Goal: Task Accomplishment & Management: Complete application form

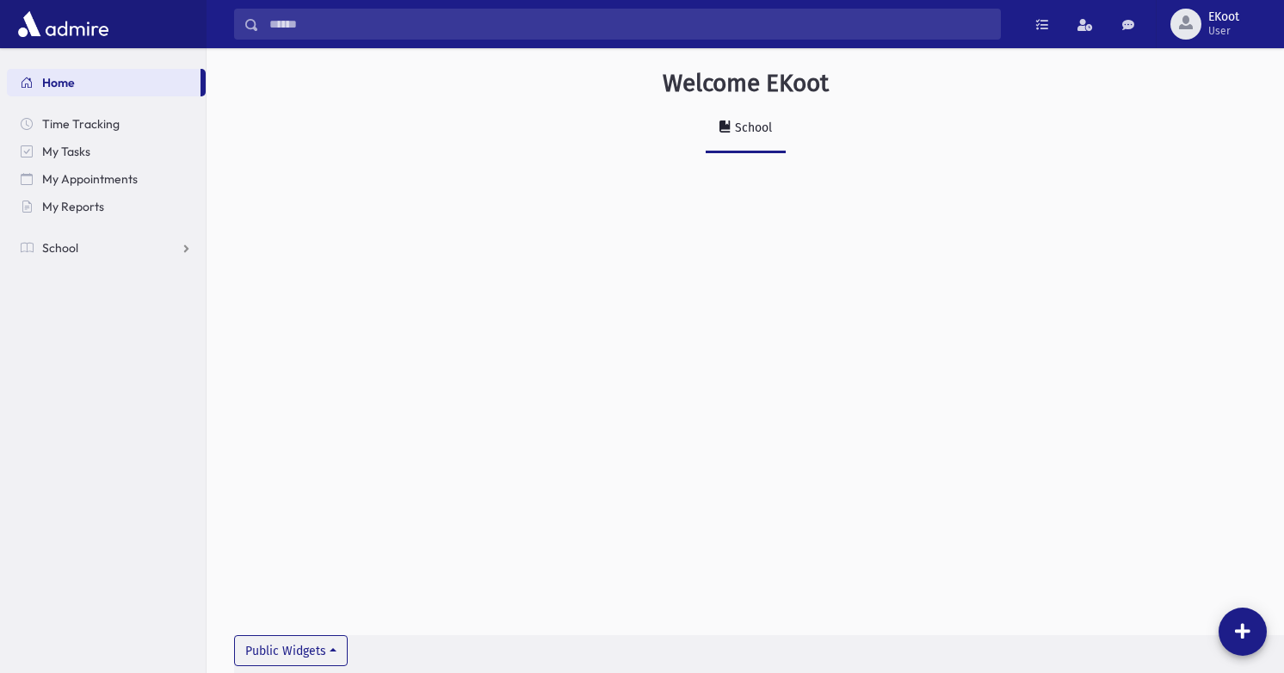
click at [97, 264] on nav "Home Time Tracking My Tasks My Appointments My Reports School School Students A…" at bounding box center [103, 156] width 206 height 217
click at [88, 253] on link "School" at bounding box center [106, 248] width 199 height 28
click at [99, 330] on span "Infractions" at bounding box center [81, 330] width 59 height 15
click at [84, 382] on link "List" at bounding box center [106, 386] width 199 height 28
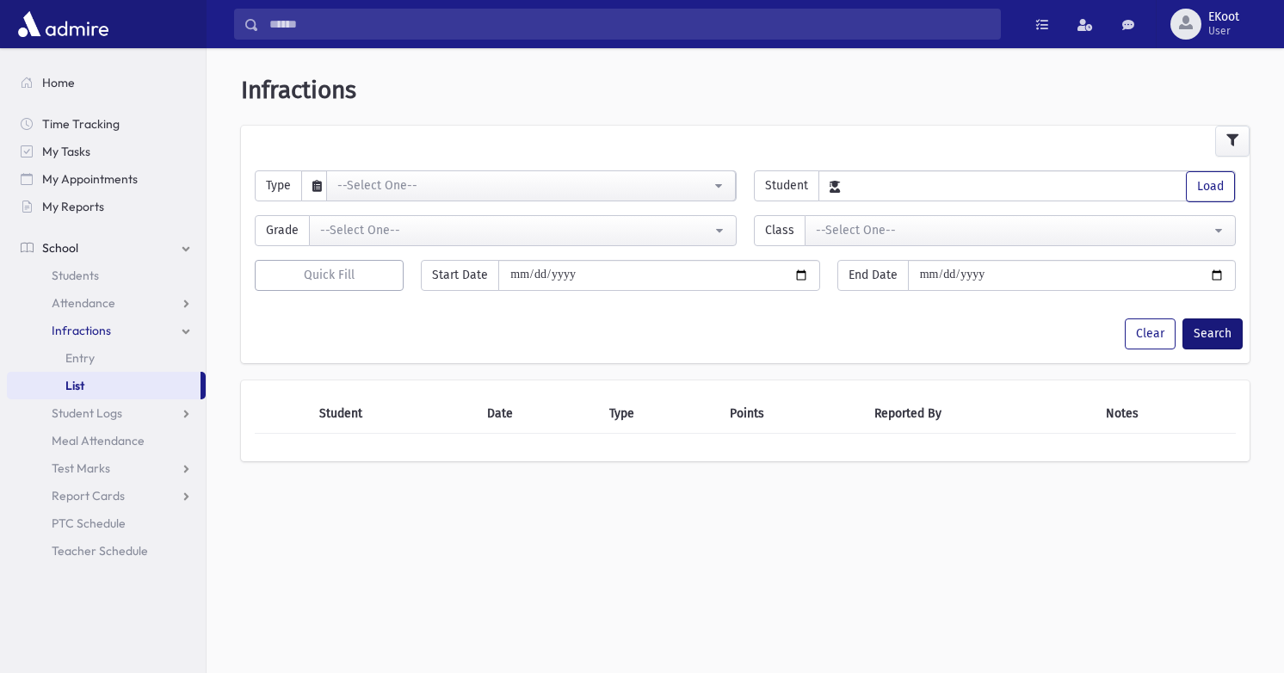
click at [1225, 335] on button "Search" at bounding box center [1212, 333] width 60 height 31
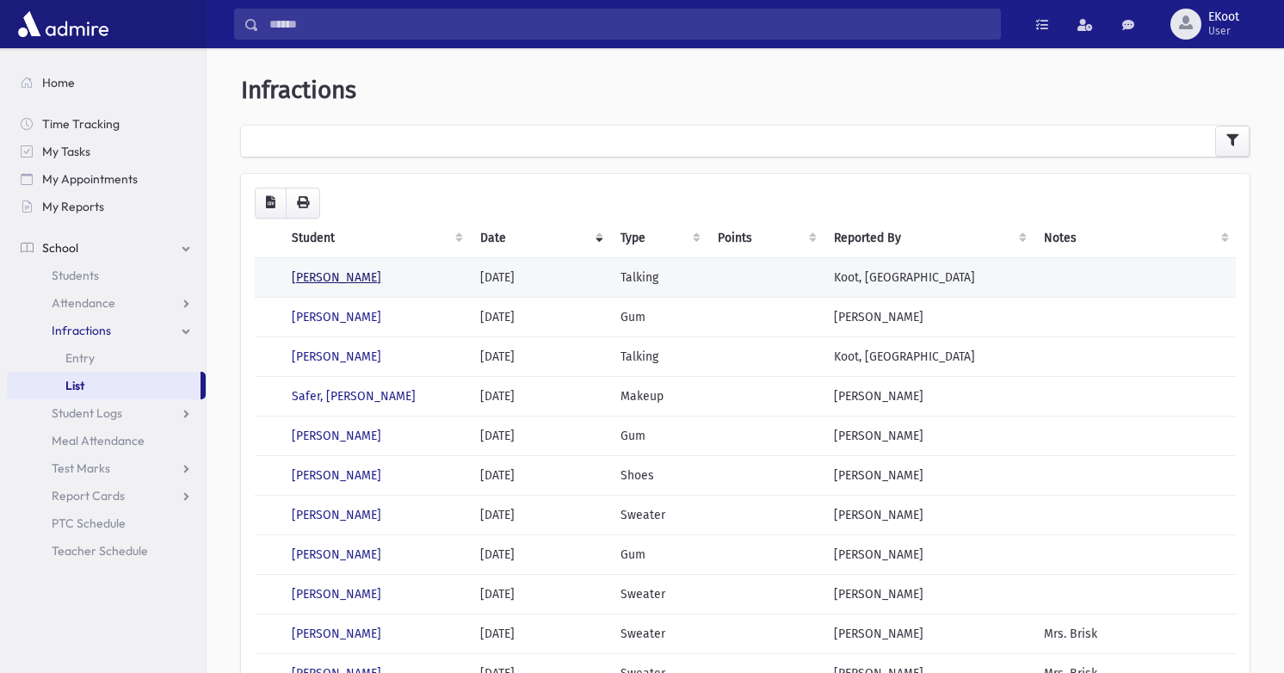
click at [341, 279] on link "Goldstein, Rikki" at bounding box center [336, 277] width 89 height 15
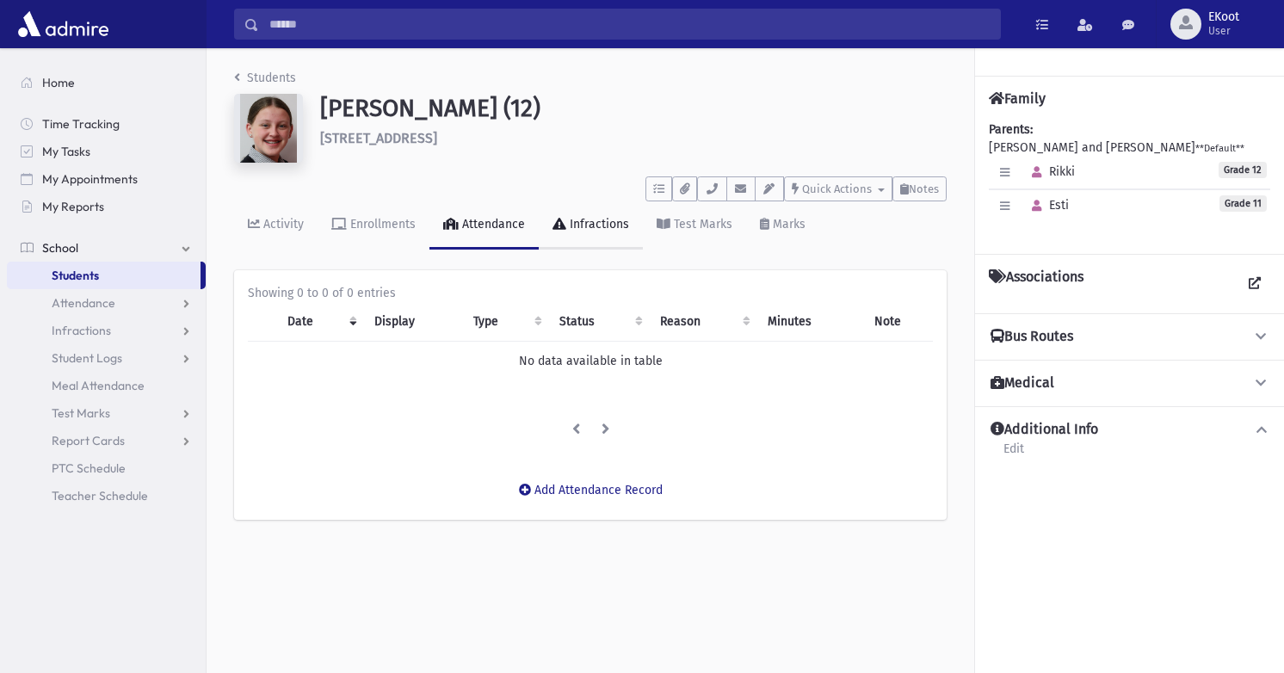
click at [591, 235] on link "Infractions" at bounding box center [591, 225] width 104 height 48
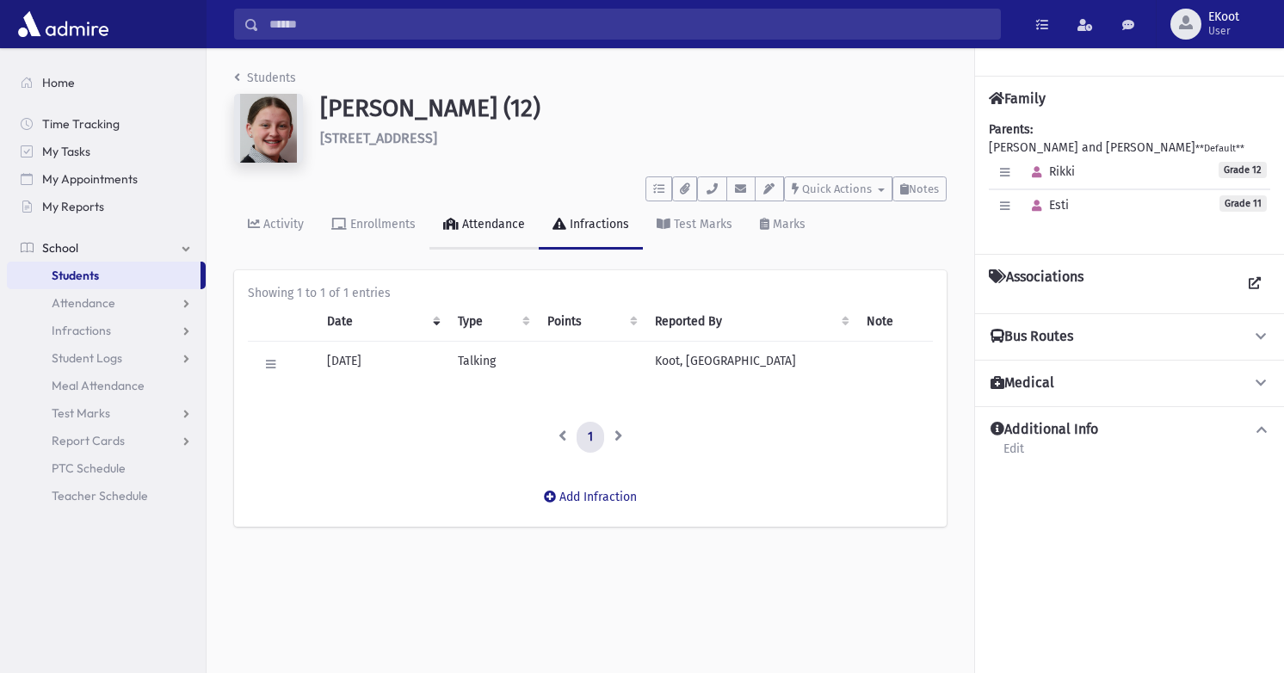
click at [502, 210] on link "Attendance" at bounding box center [483, 225] width 109 height 48
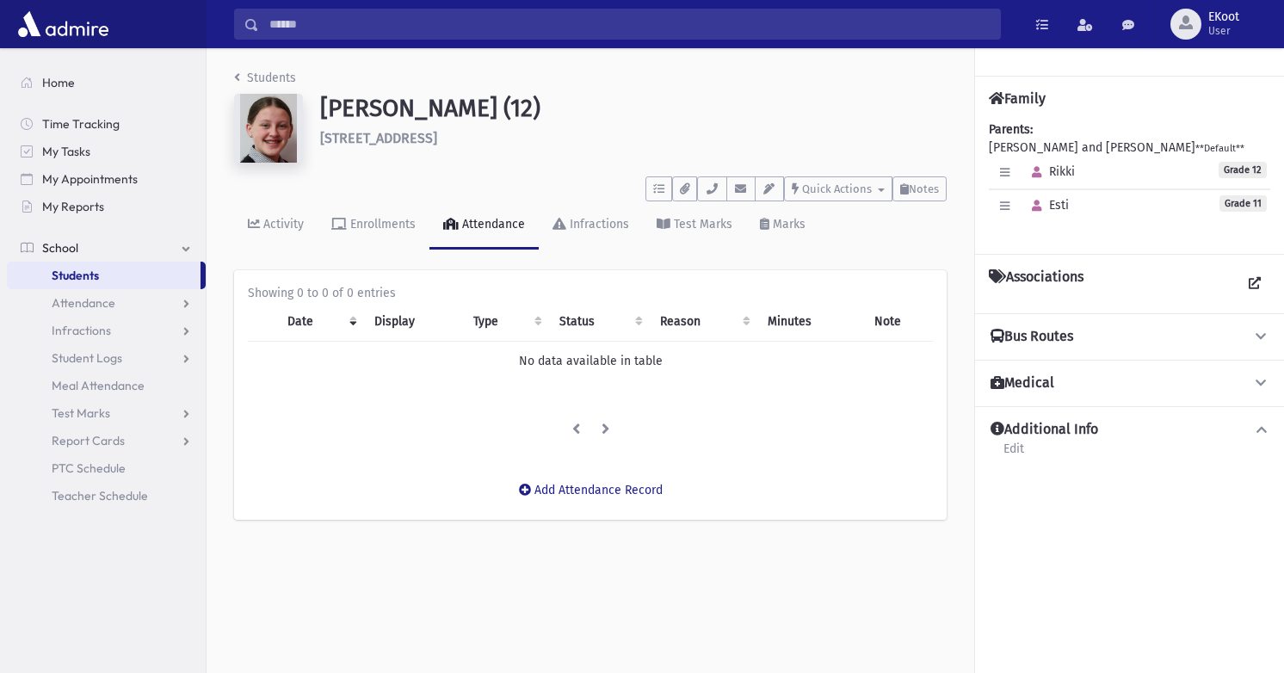
click at [255, 86] on li "Students" at bounding box center [265, 78] width 62 height 18
click at [262, 80] on link "Students" at bounding box center [265, 78] width 62 height 15
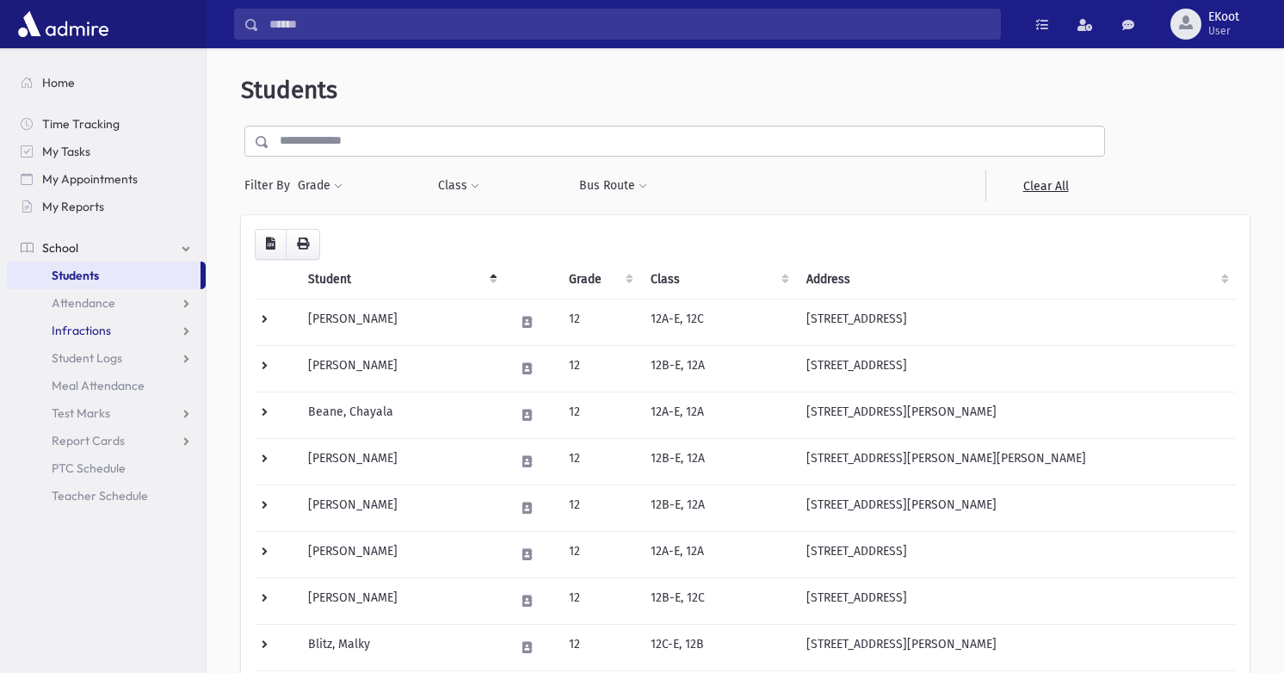
click at [109, 331] on link "Infractions" at bounding box center [106, 331] width 199 height 28
click at [81, 352] on span "Entry" at bounding box center [79, 357] width 29 height 15
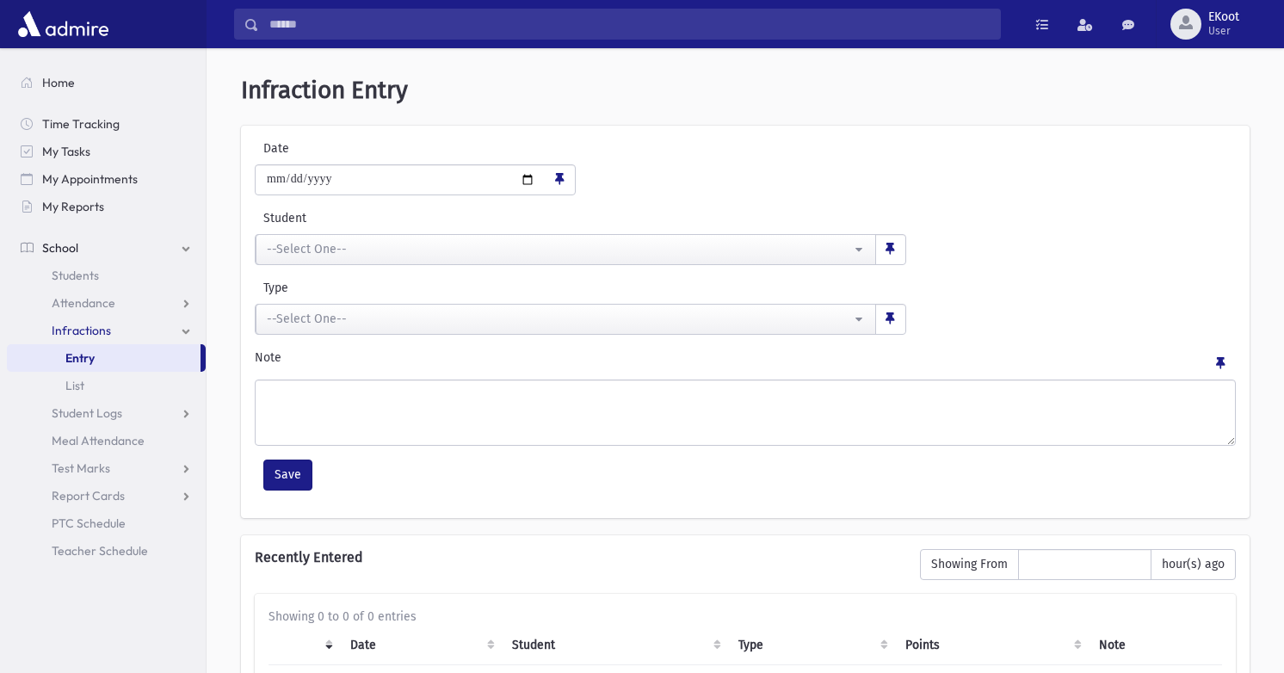
click at [334, 265] on div "**********" at bounding box center [745, 322] width 1008 height 392
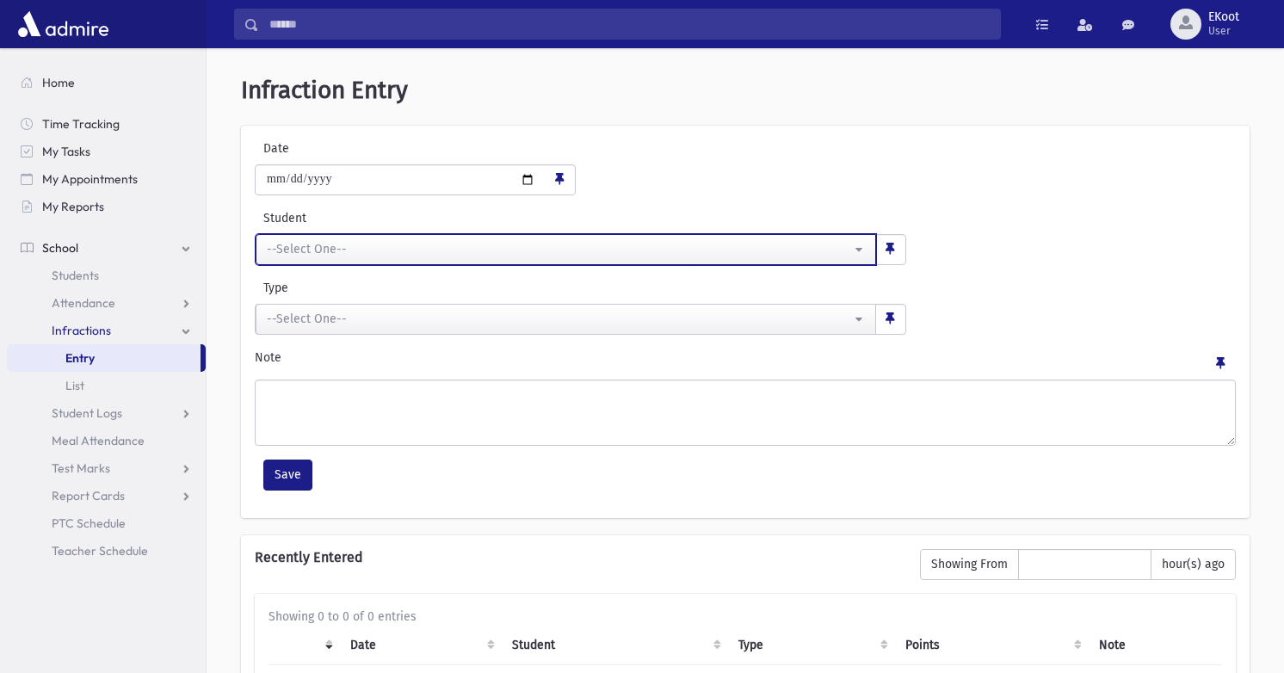
click at [329, 252] on div "--Select One--" at bounding box center [559, 249] width 584 height 18
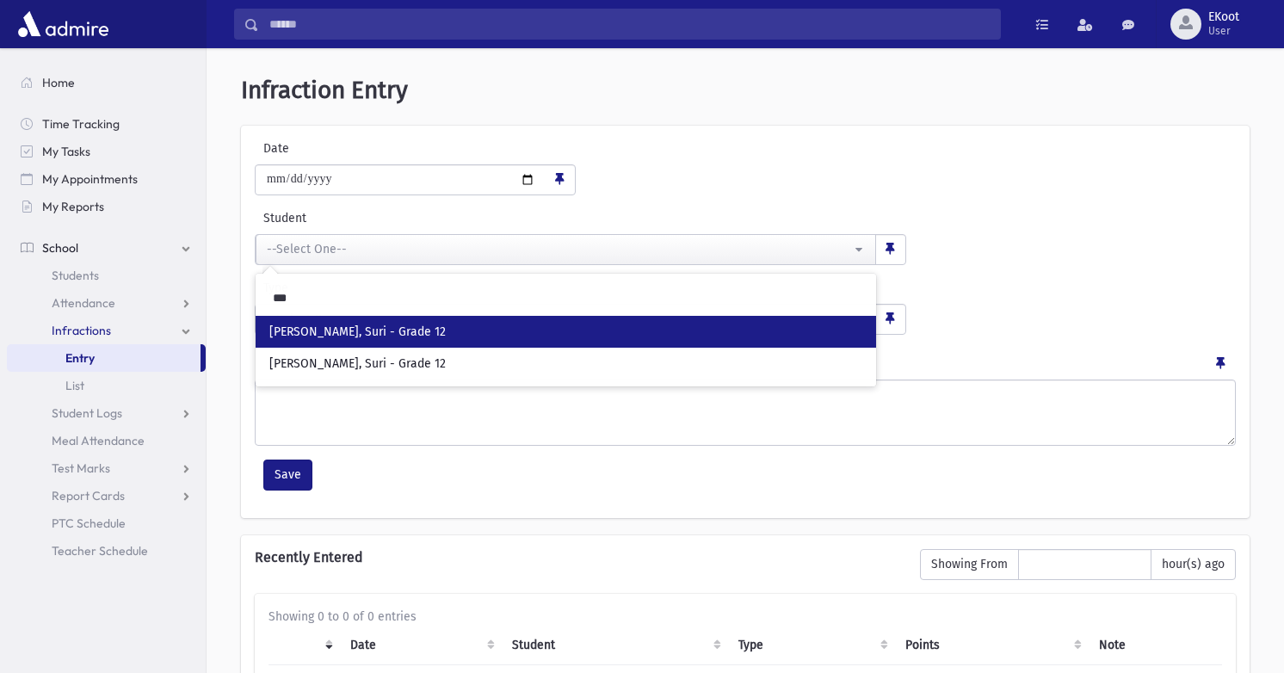
type input "****"
click at [364, 328] on span "Klein, Suri - Grade 12" at bounding box center [357, 332] width 176 height 17
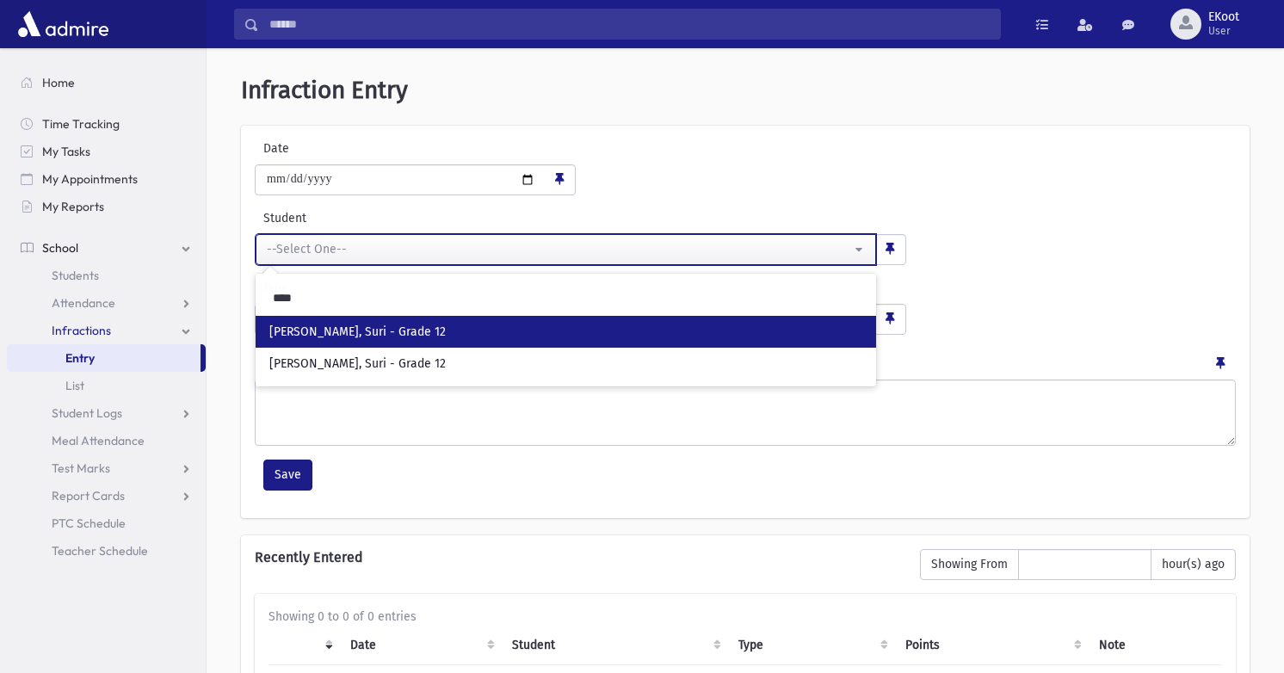
select select "****"
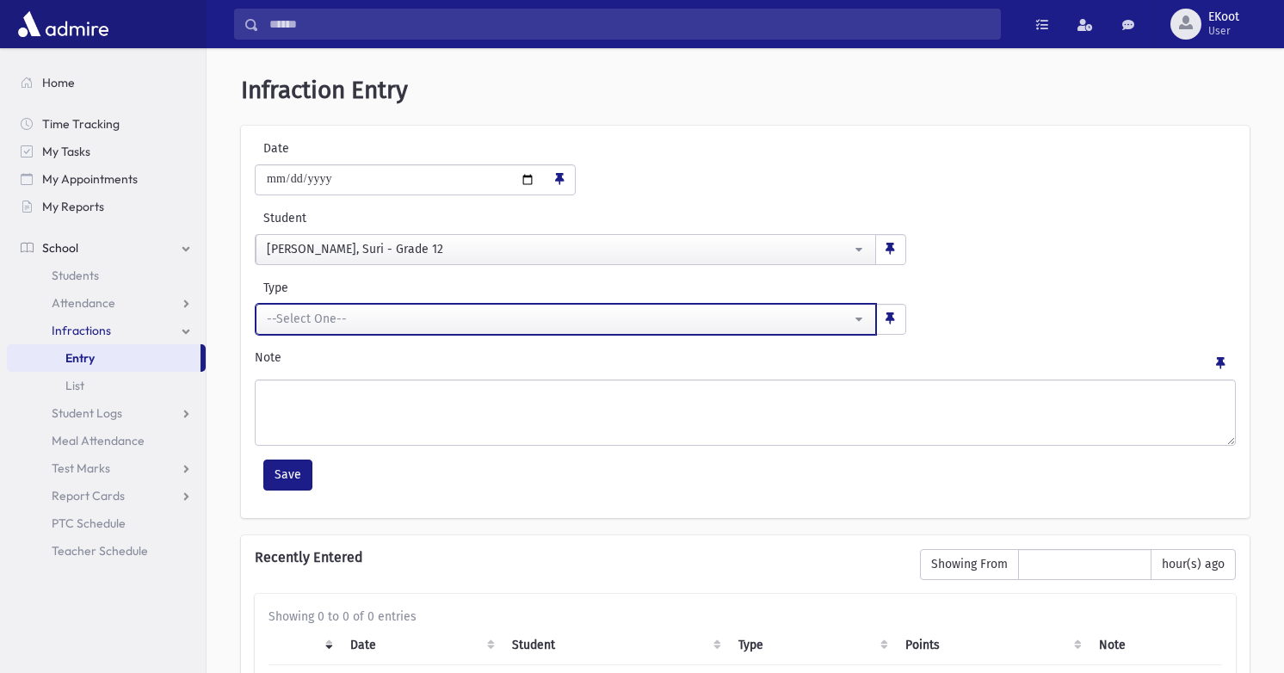
click at [364, 328] on button "--Select One--" at bounding box center [566, 319] width 620 height 31
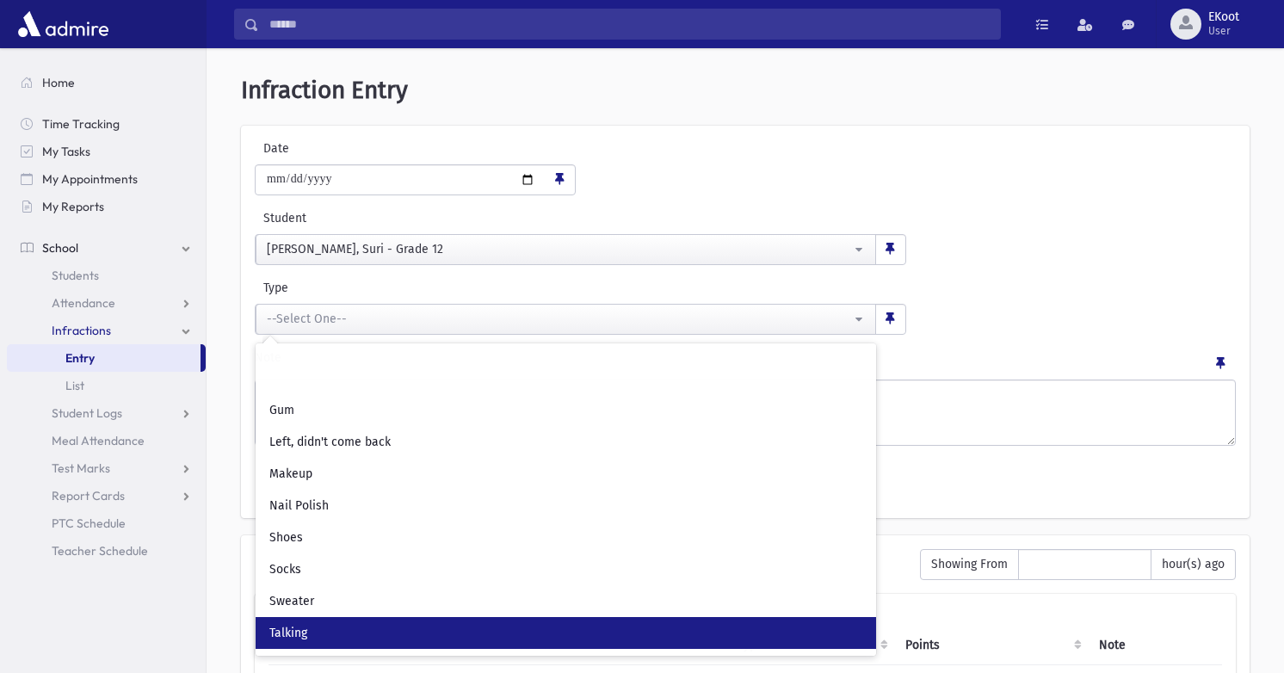
scroll to position [23, 0]
click at [320, 624] on link "Talking" at bounding box center [566, 633] width 620 height 32
select select "*"
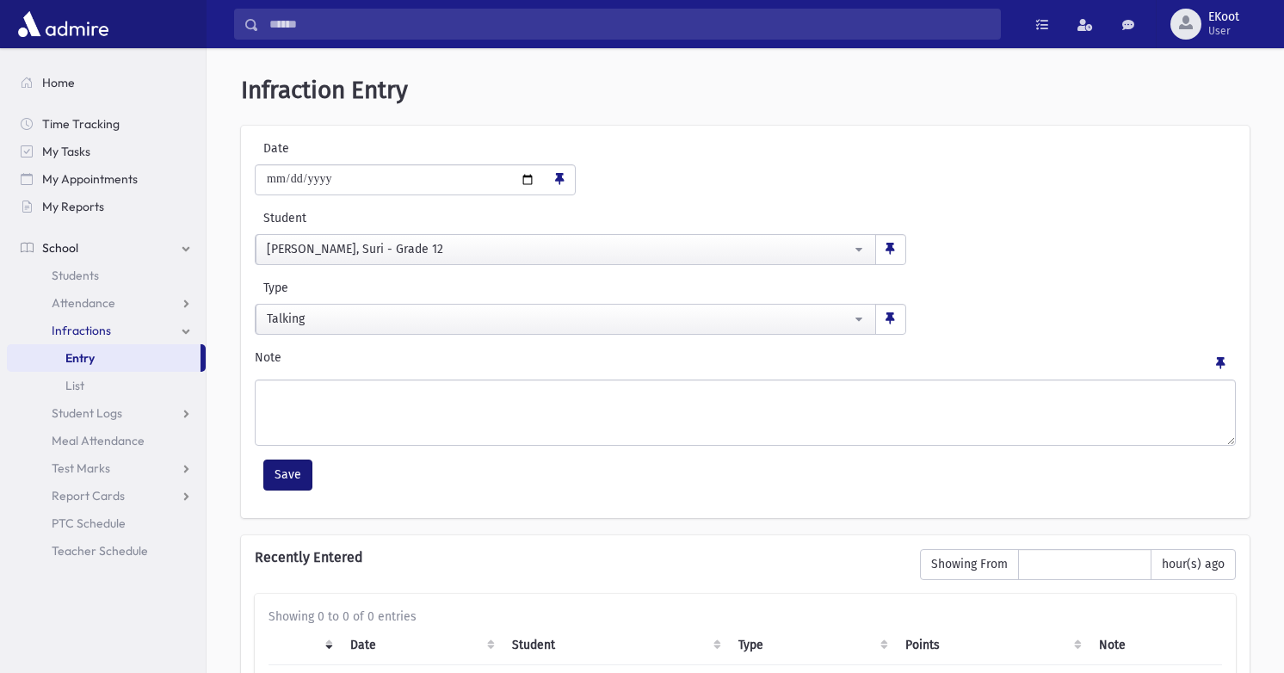
click at [295, 472] on button "Save" at bounding box center [287, 474] width 49 height 31
select select
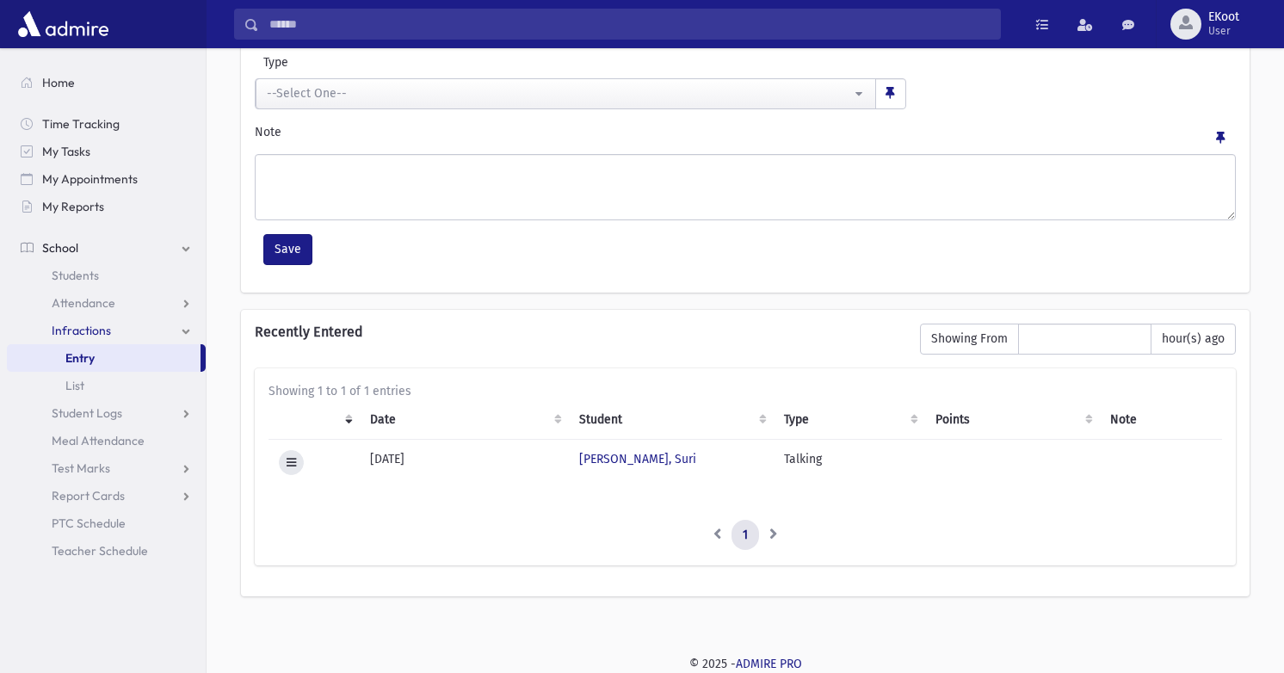
scroll to position [225, 0]
click at [96, 329] on span "Infractions" at bounding box center [81, 330] width 59 height 15
click at [84, 333] on span "Infractions" at bounding box center [81, 330] width 59 height 15
click at [85, 391] on link "List" at bounding box center [106, 386] width 199 height 28
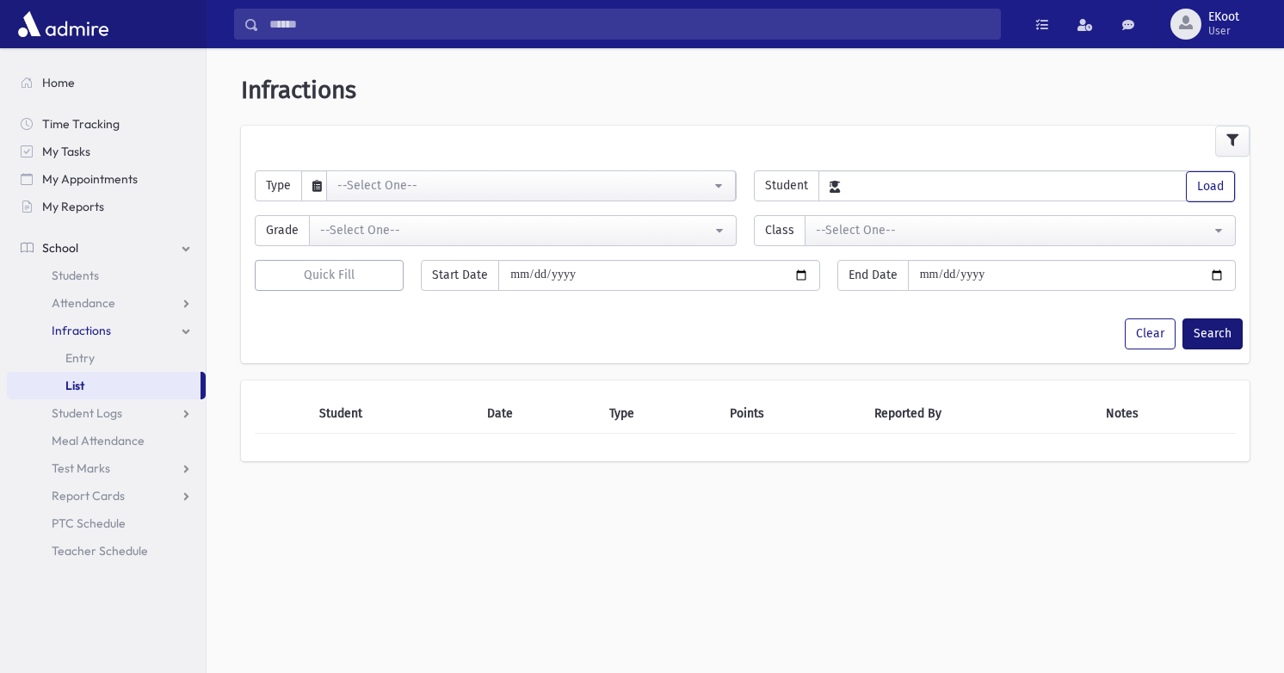
click at [1220, 338] on button "Search" at bounding box center [1212, 333] width 60 height 31
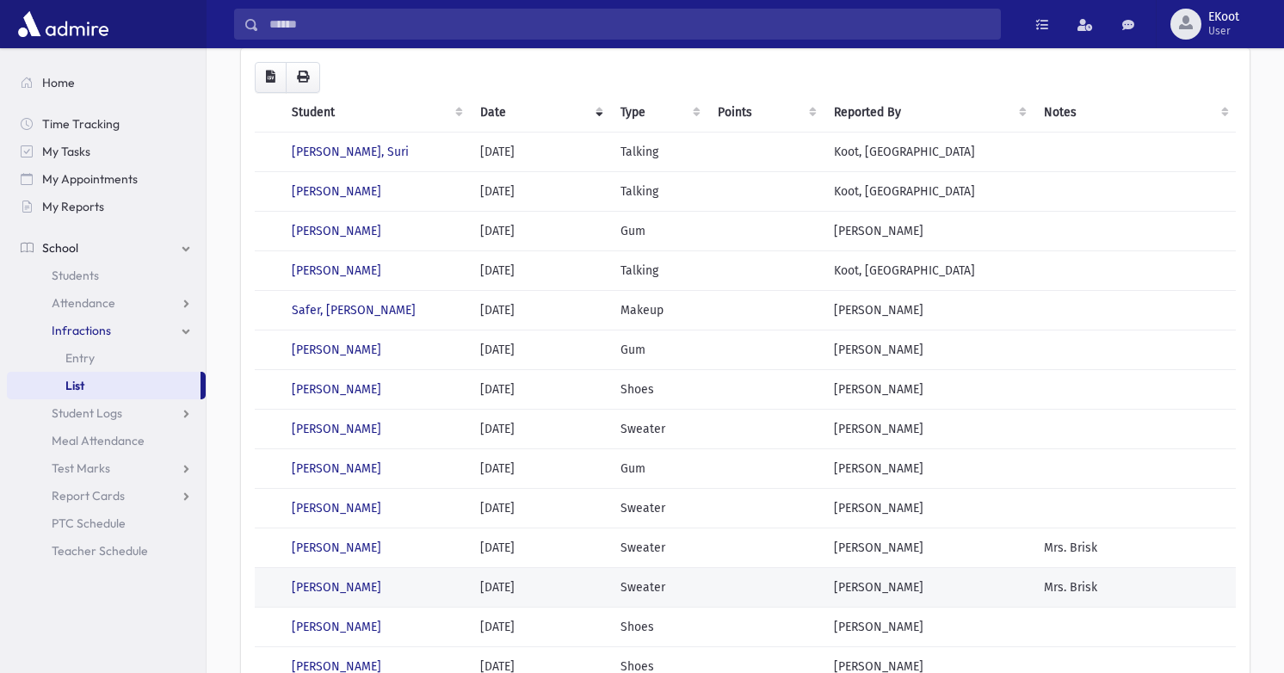
scroll to position [125, 0]
click at [148, 299] on link "Attendance" at bounding box center [106, 303] width 199 height 28
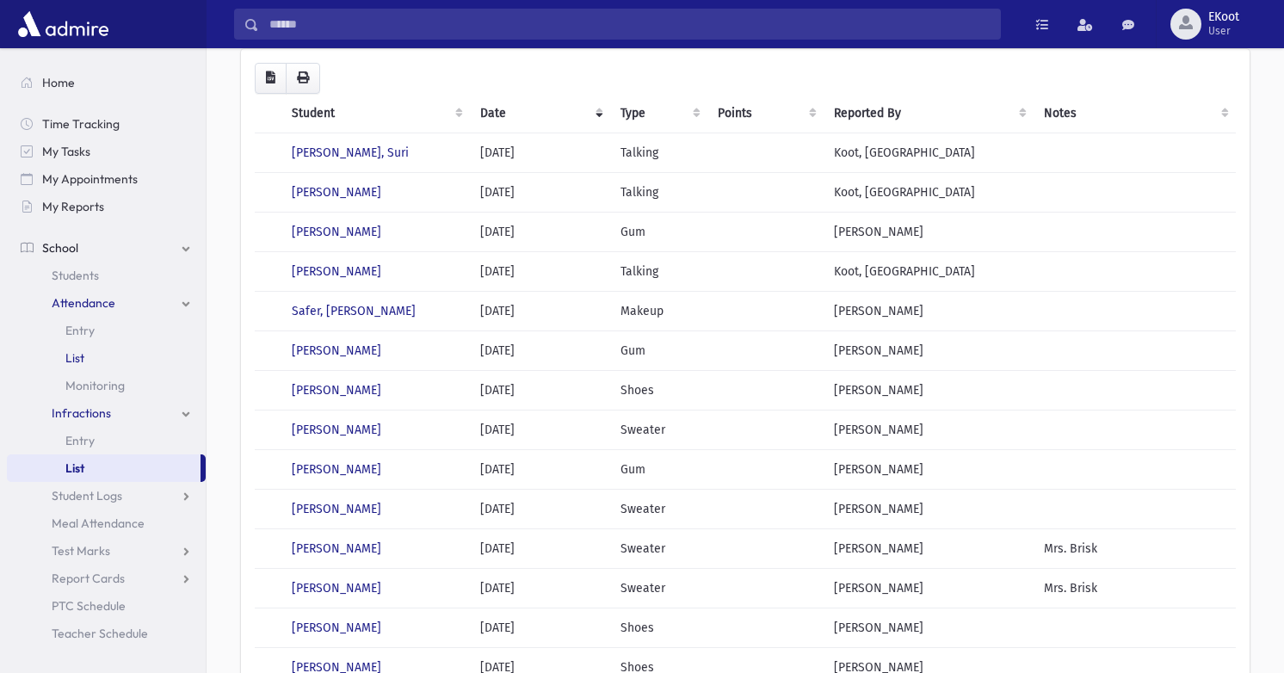
click at [82, 361] on span "List" at bounding box center [74, 357] width 19 height 15
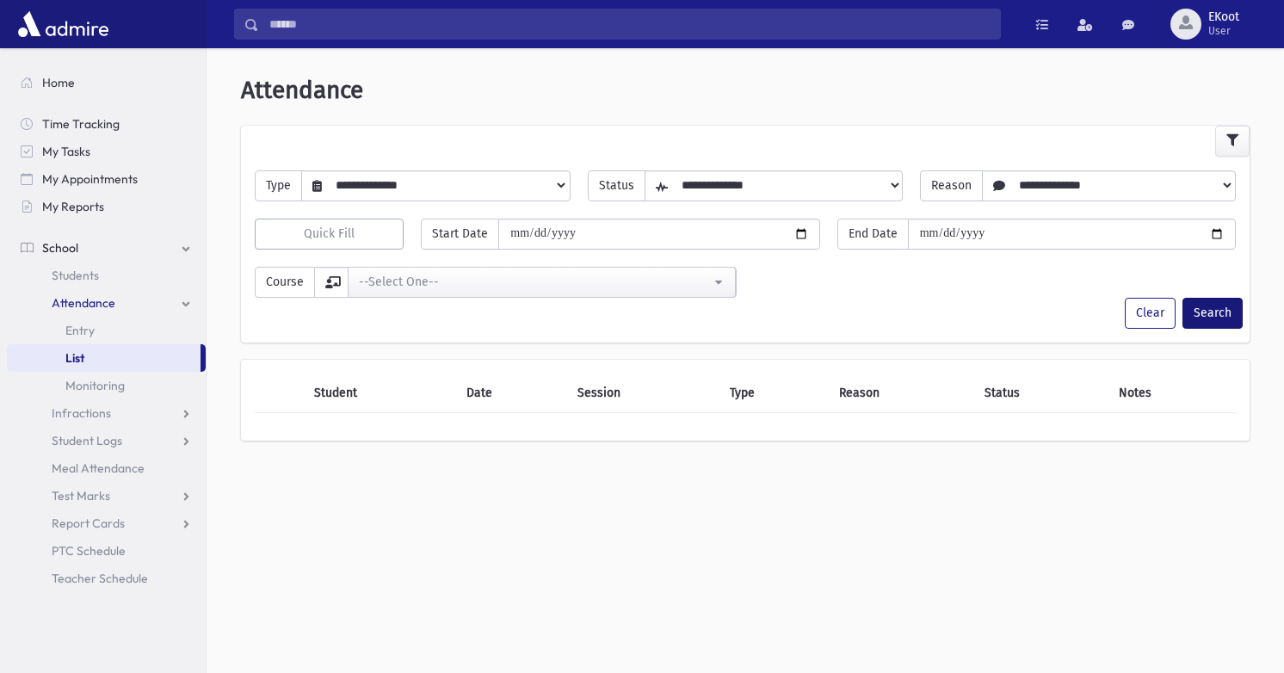
click at [1198, 305] on button "Search" at bounding box center [1212, 313] width 60 height 31
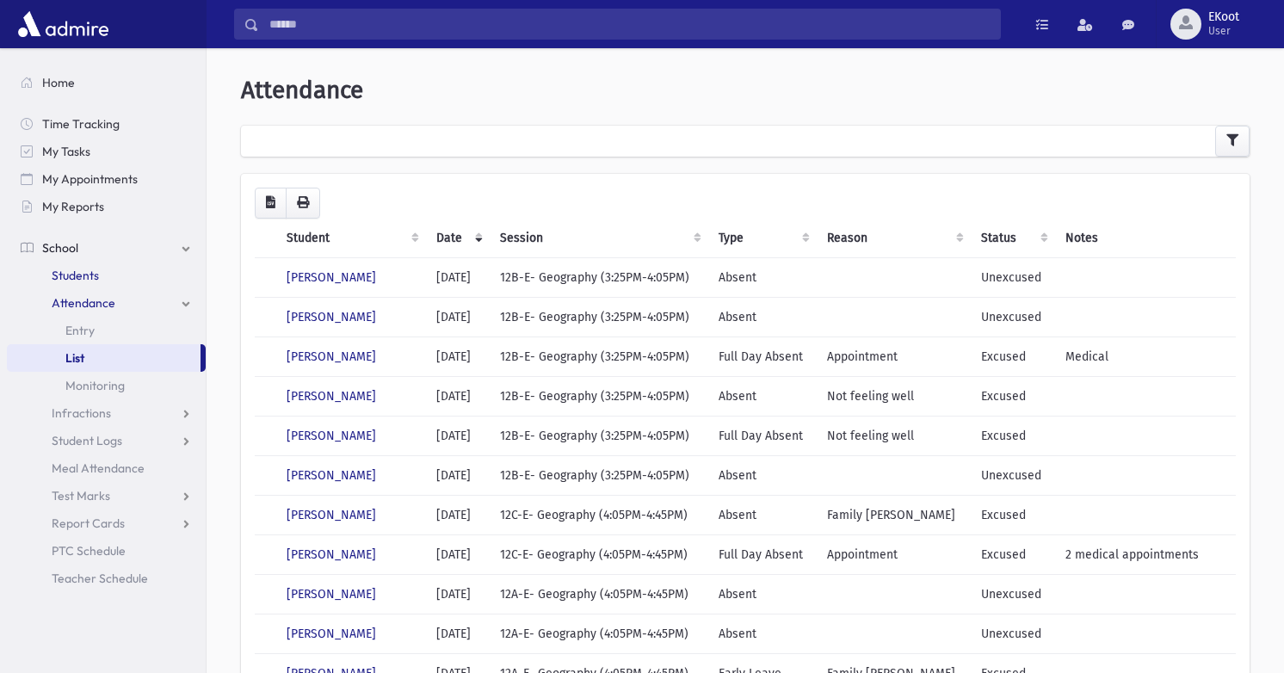
click at [96, 273] on span "Students" at bounding box center [75, 275] width 47 height 15
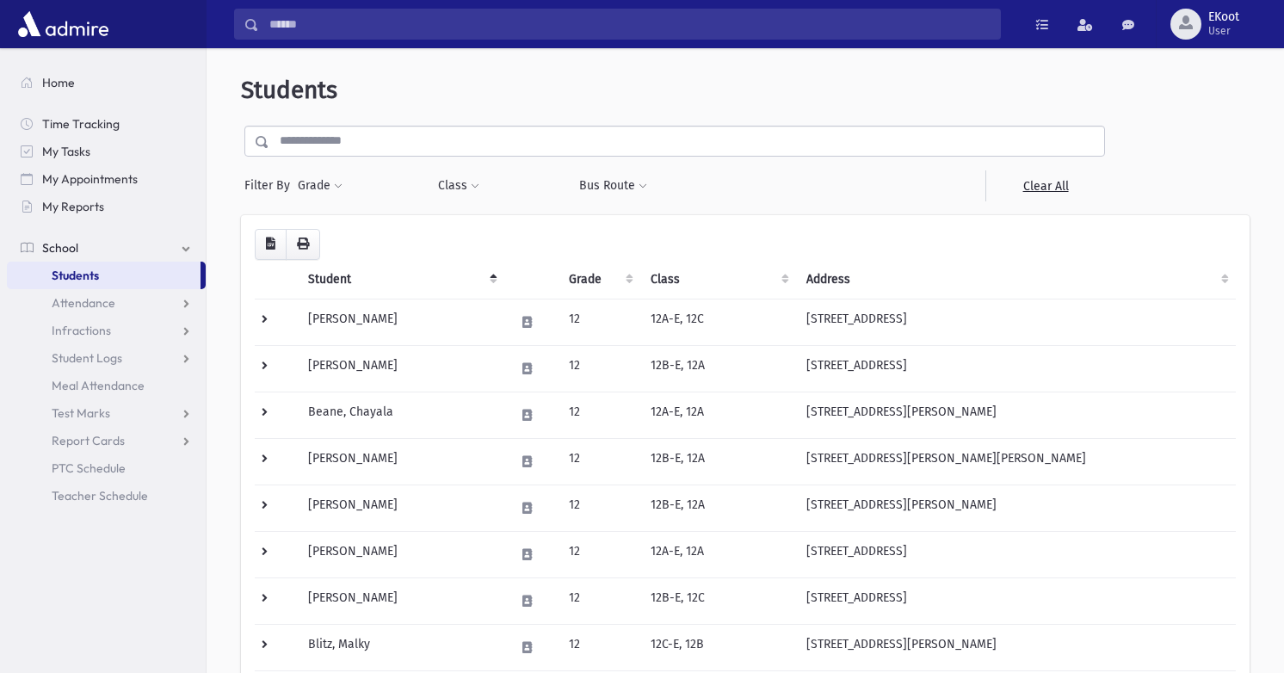
click at [679, 284] on th "Class" at bounding box center [718, 280] width 156 height 40
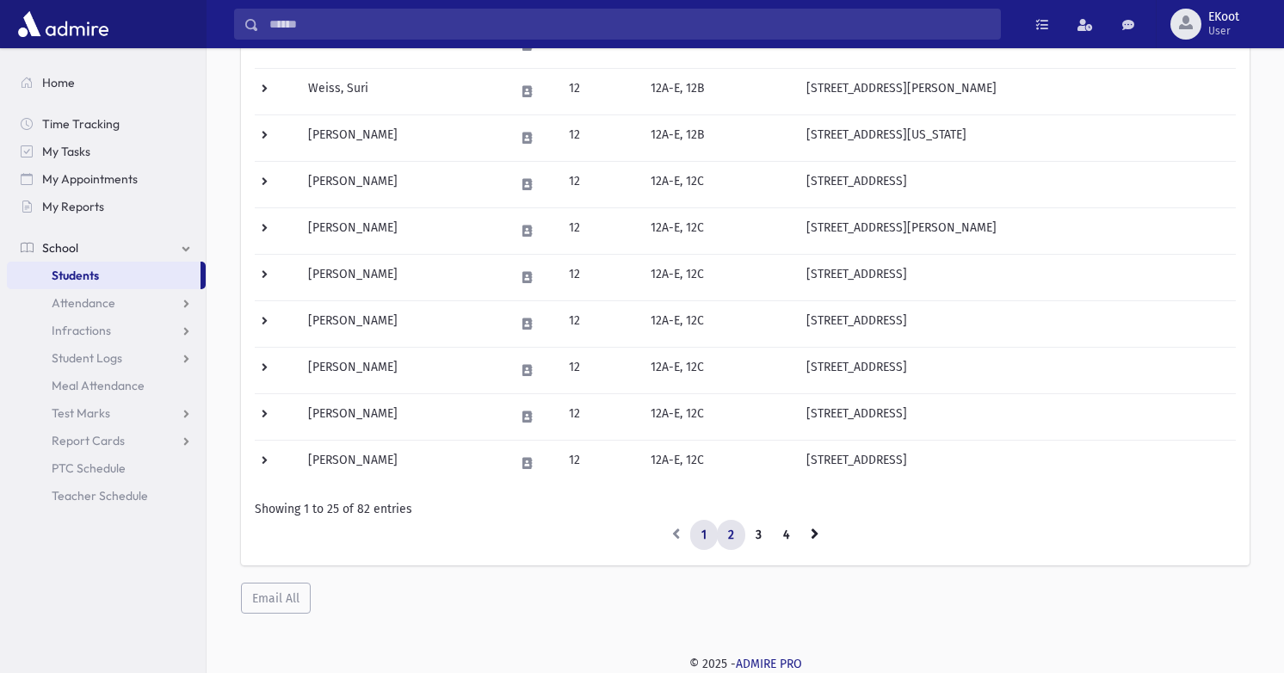
scroll to position [973, 0]
click at [743, 532] on link "2" at bounding box center [731, 536] width 28 height 31
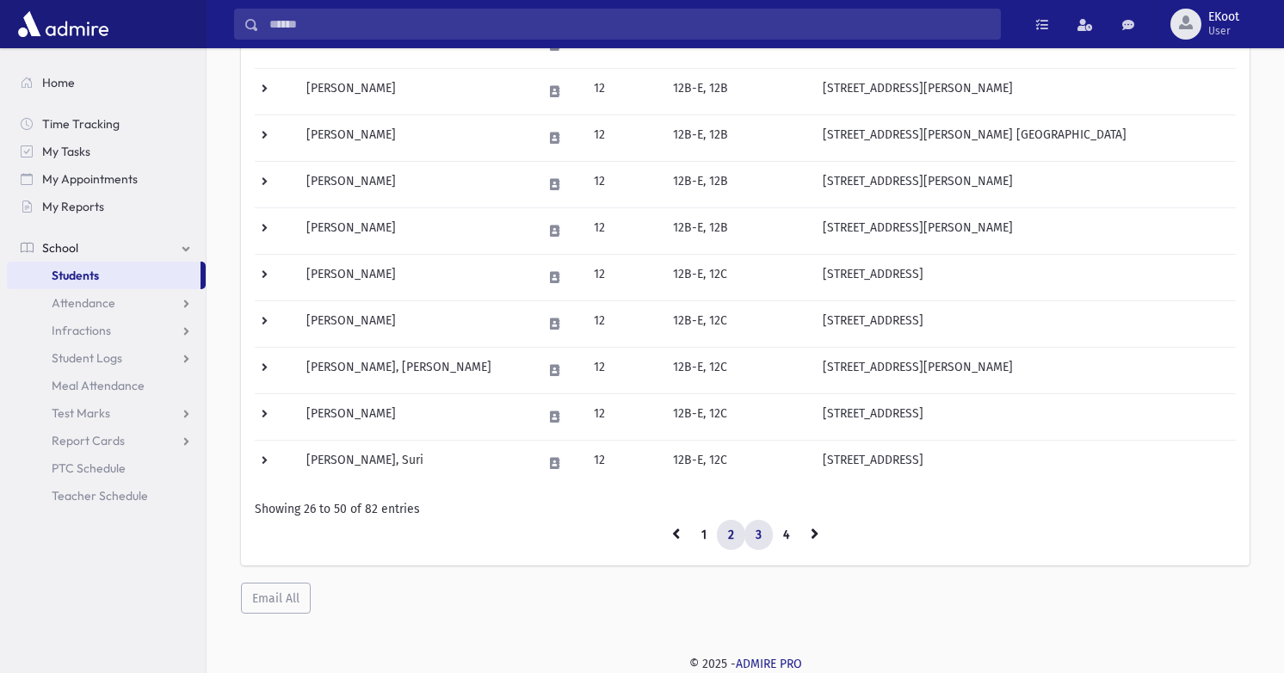
scroll to position [973, 0]
click at [761, 527] on link "3" at bounding box center [758, 536] width 28 height 31
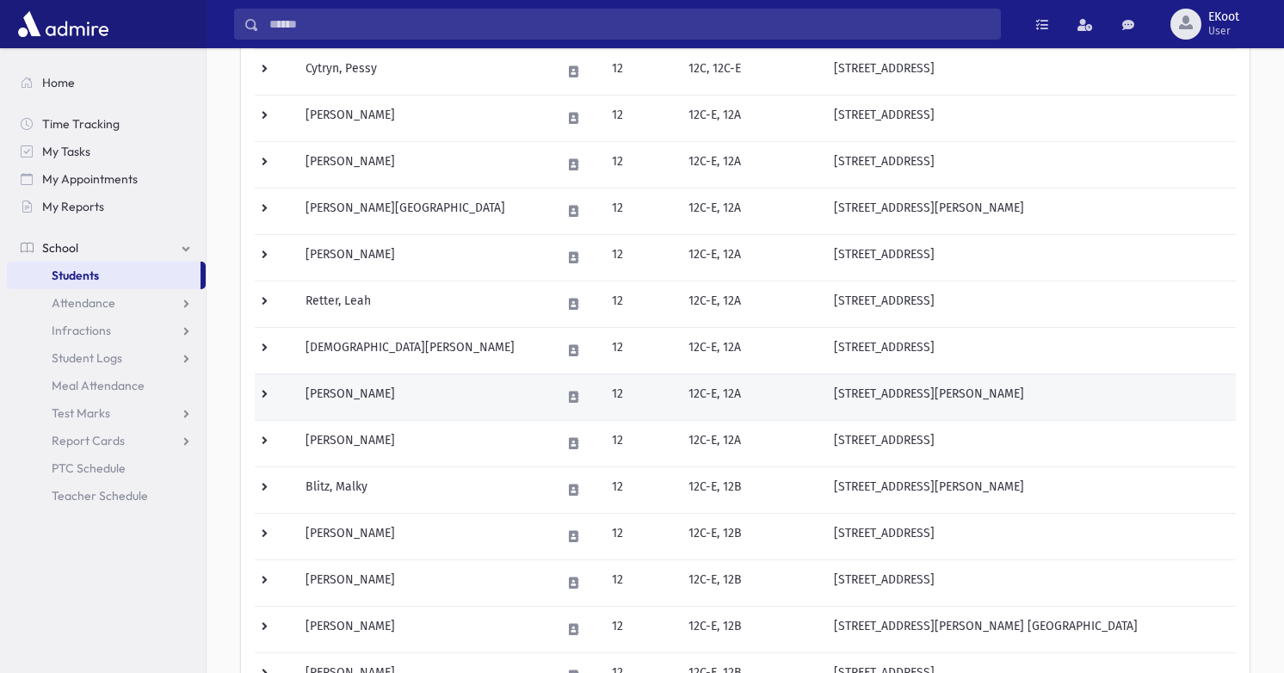
scroll to position [487, 0]
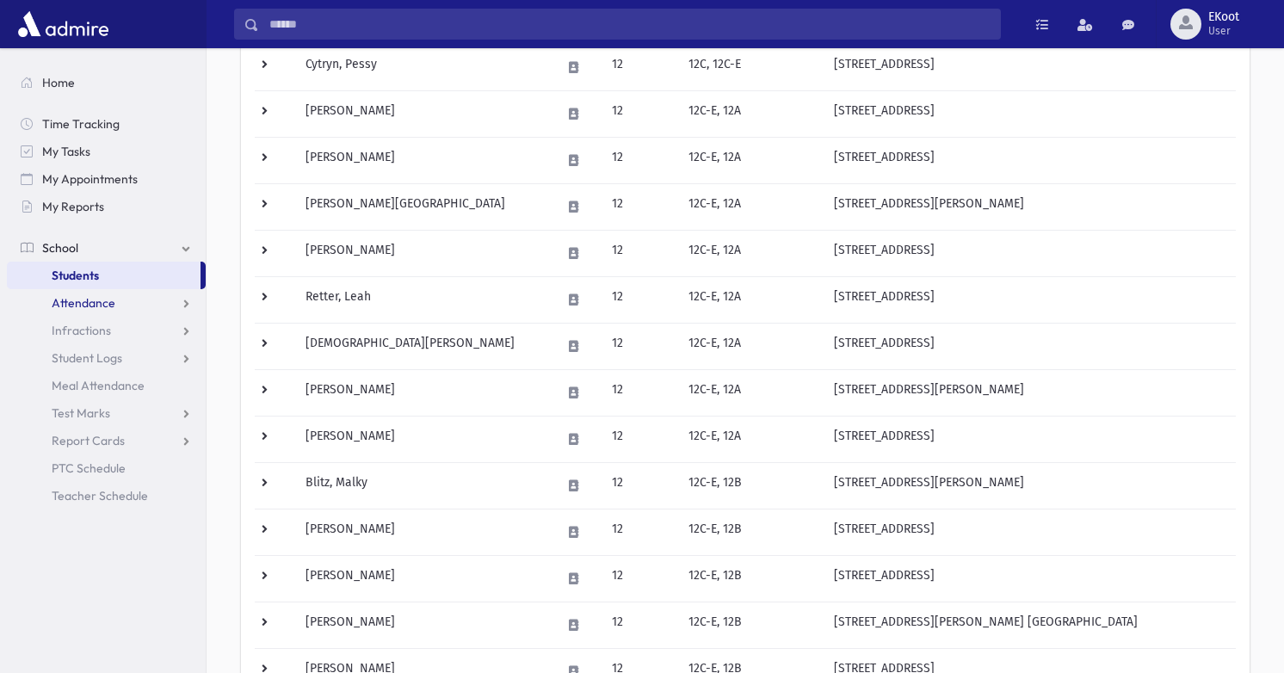
click at [96, 303] on span "Attendance" at bounding box center [84, 302] width 64 height 15
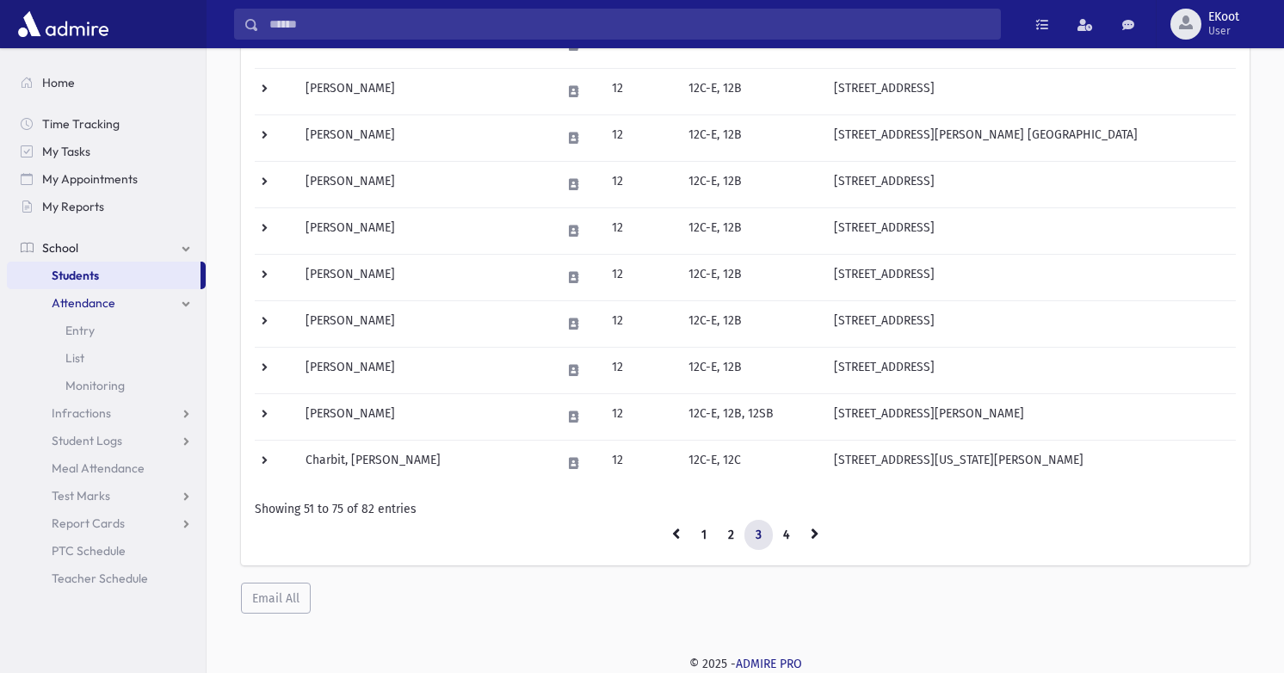
scroll to position [973, 0]
click at [785, 545] on link "4" at bounding box center [786, 536] width 28 height 31
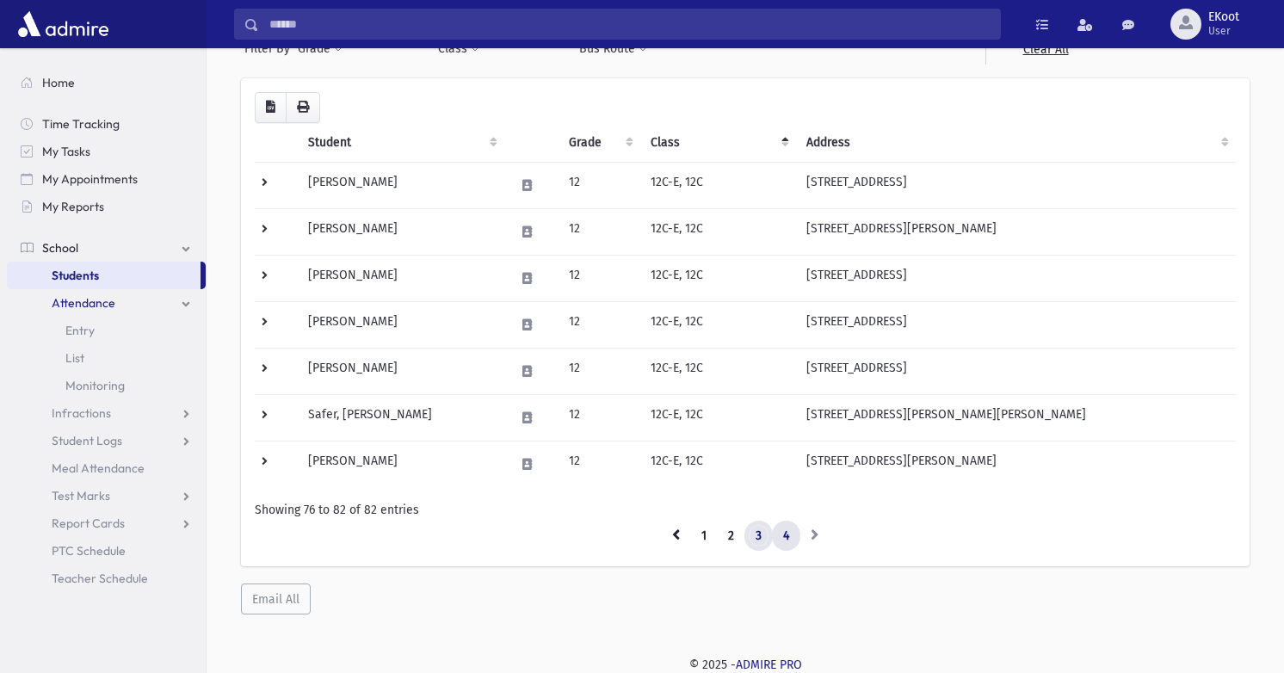
click at [754, 537] on link "3" at bounding box center [758, 536] width 28 height 31
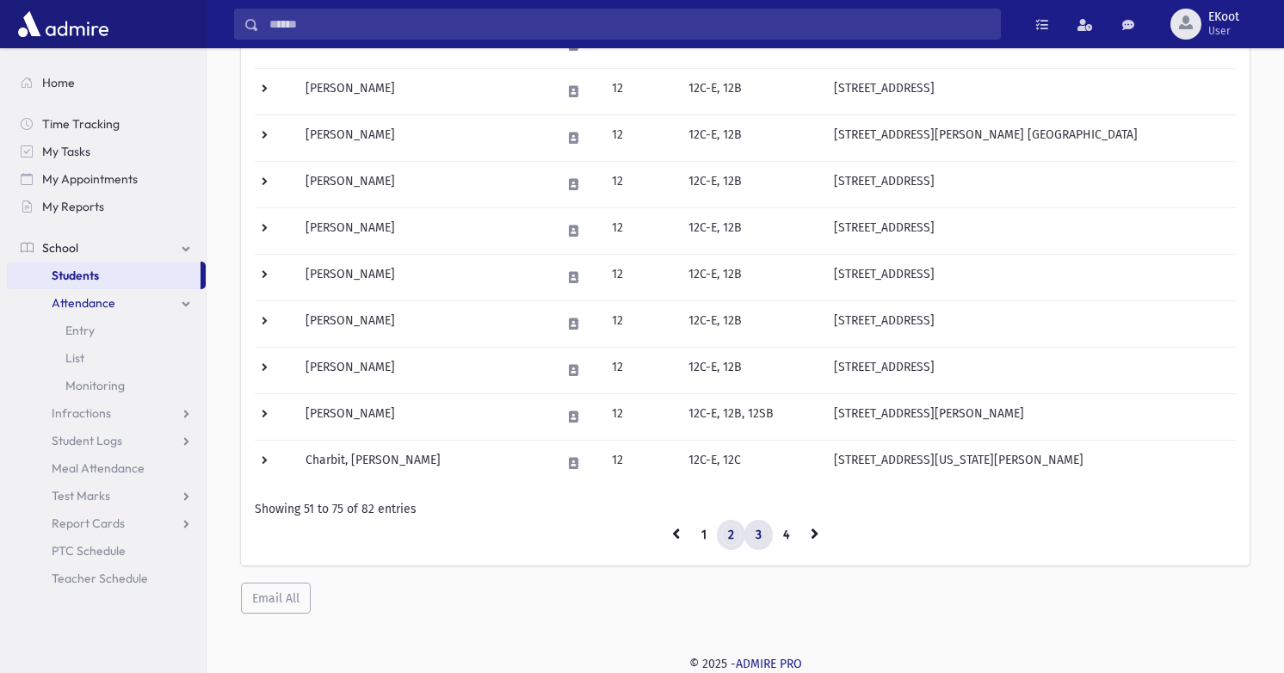
scroll to position [973, 0]
click at [731, 534] on link "2" at bounding box center [731, 536] width 28 height 31
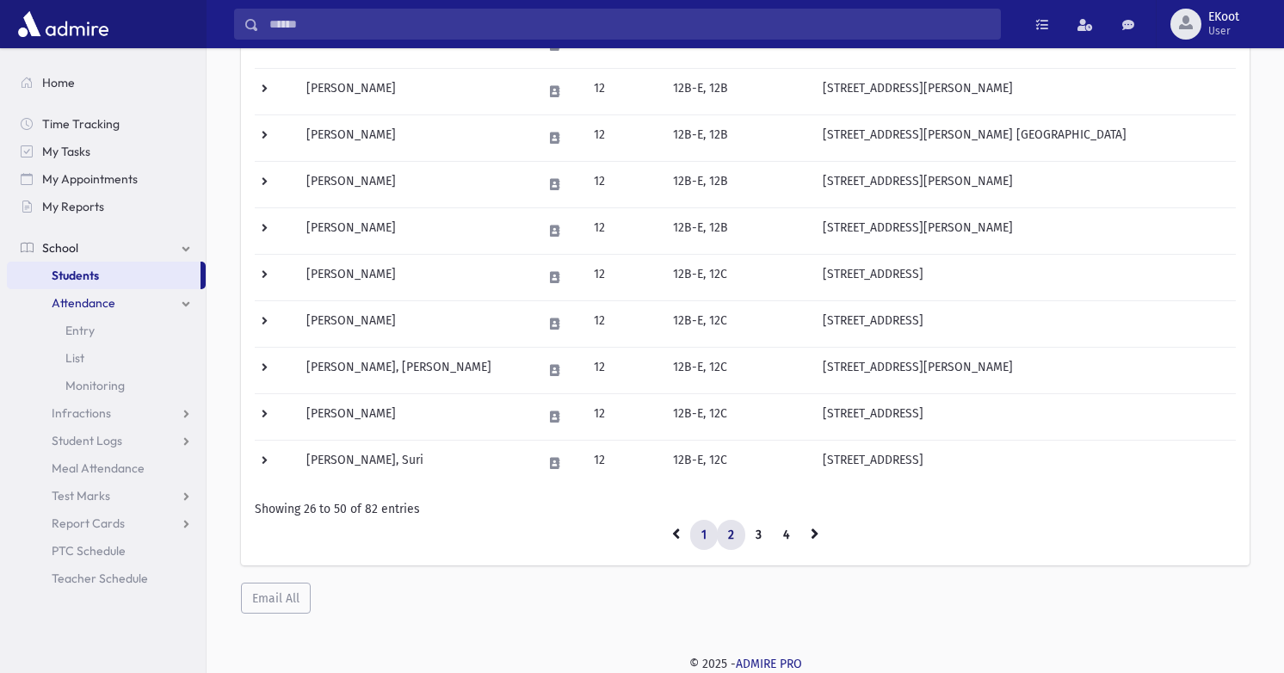
scroll to position [973, 0]
click at [707, 533] on link "1" at bounding box center [704, 536] width 28 height 31
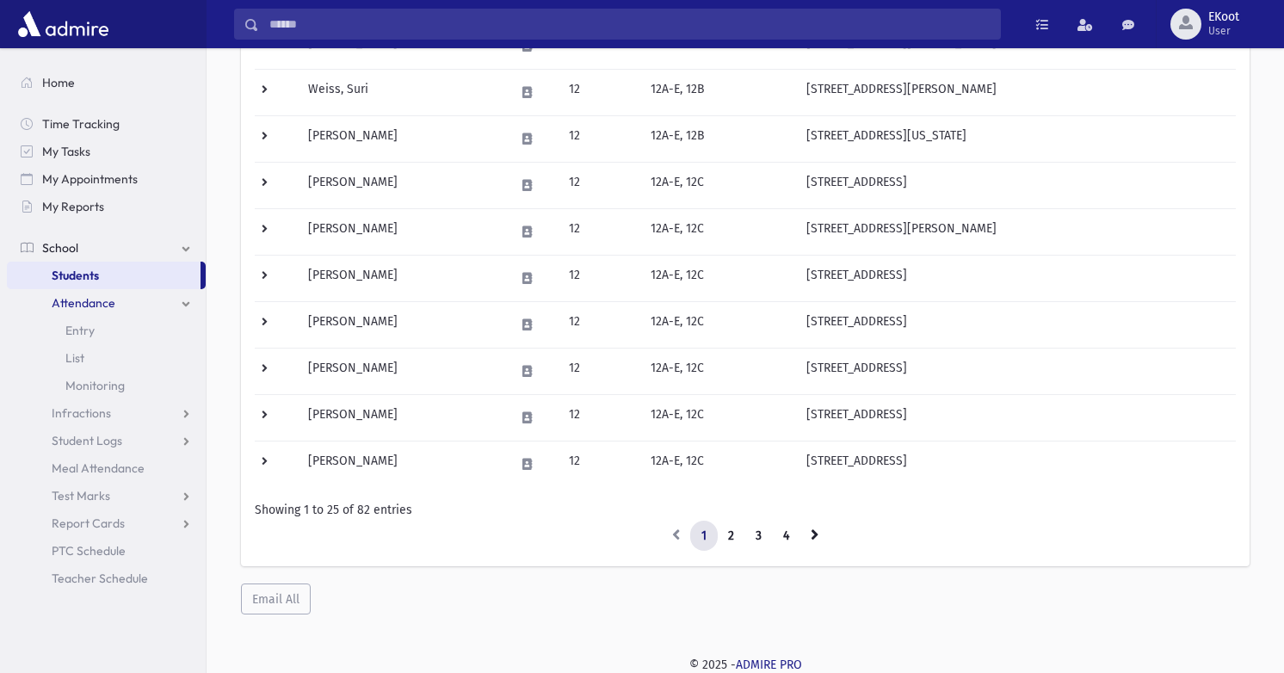
click at [703, 538] on link "1" at bounding box center [704, 536] width 28 height 31
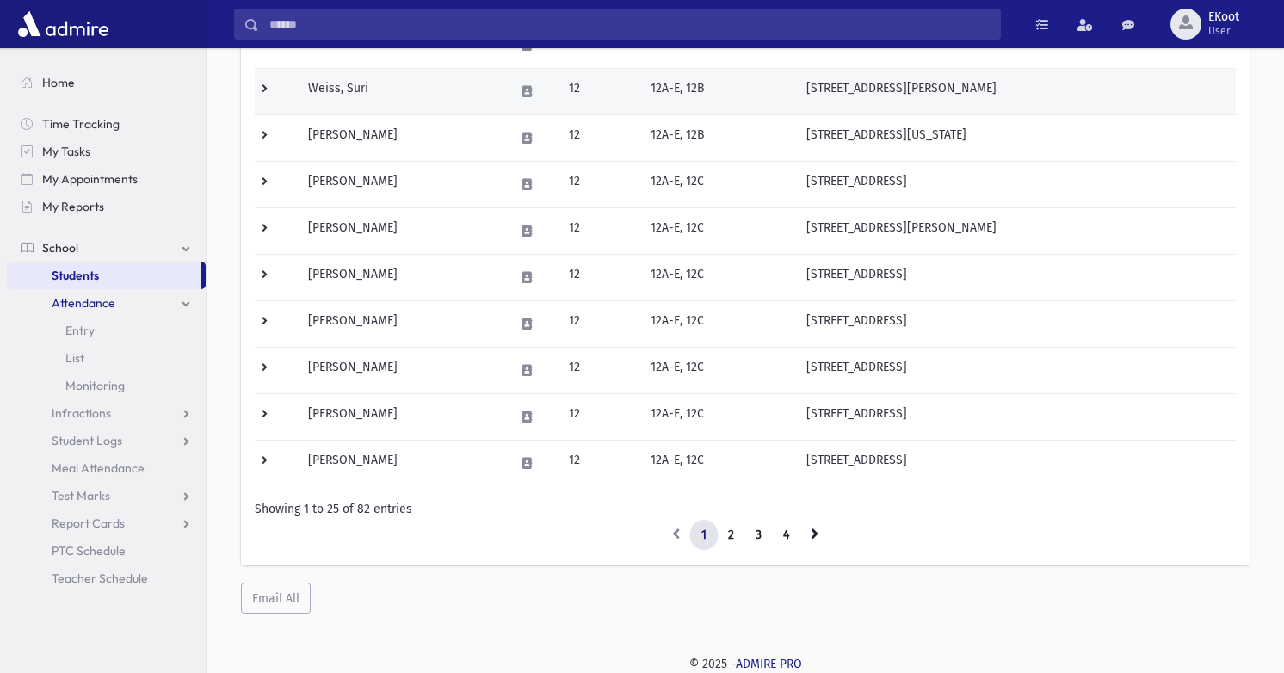
scroll to position [973, 0]
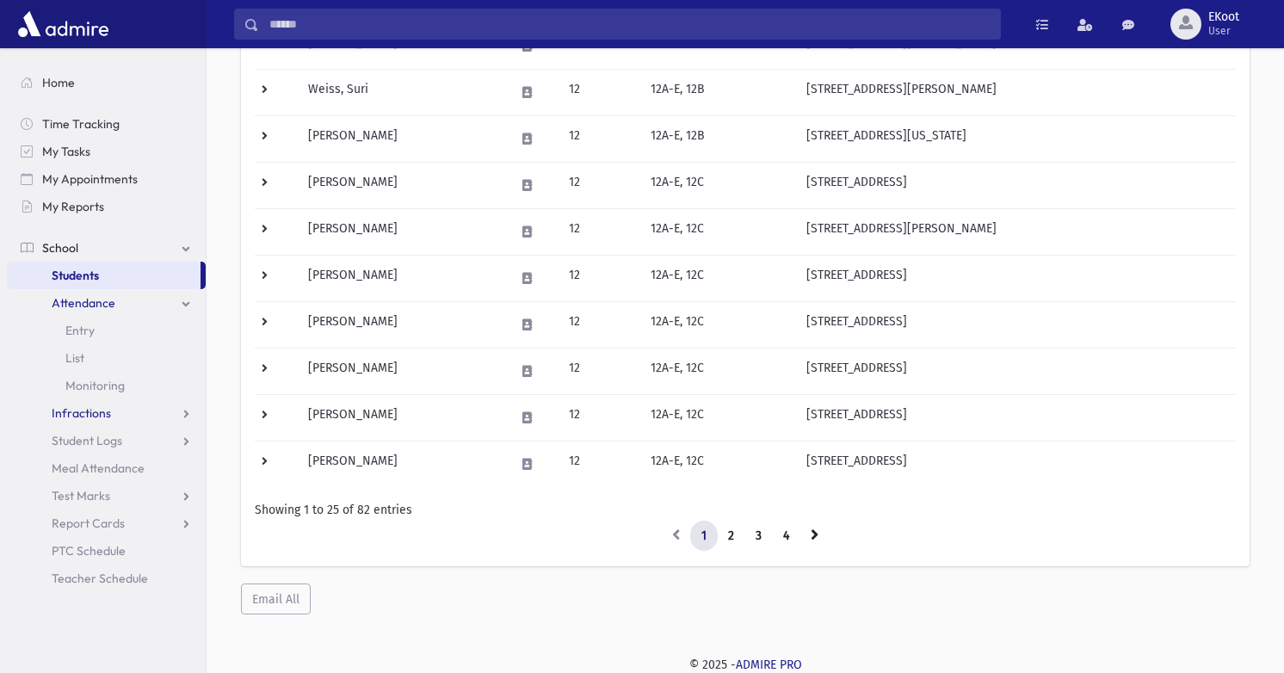
click at [84, 416] on span "Infractions" at bounding box center [81, 412] width 59 height 15
click at [69, 469] on span "List" at bounding box center [74, 467] width 19 height 15
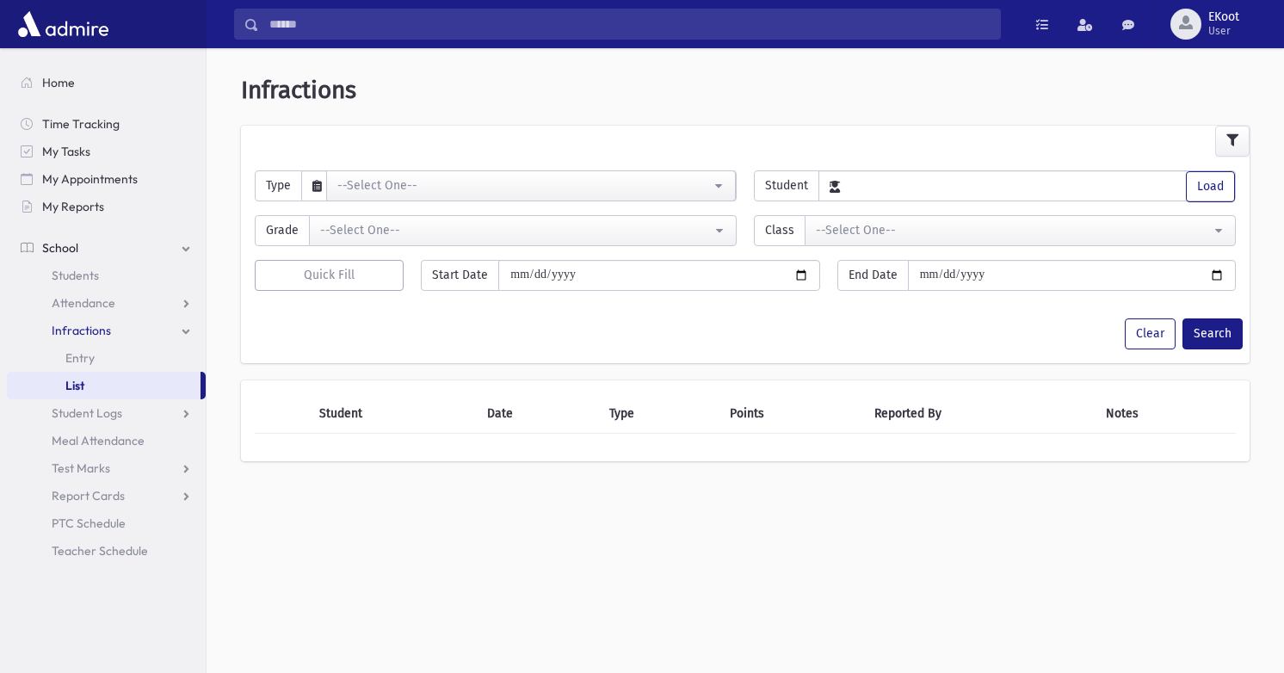
click at [1257, 327] on div "**********" at bounding box center [745, 277] width 1064 height 444
click at [1230, 327] on button "Search" at bounding box center [1212, 333] width 60 height 31
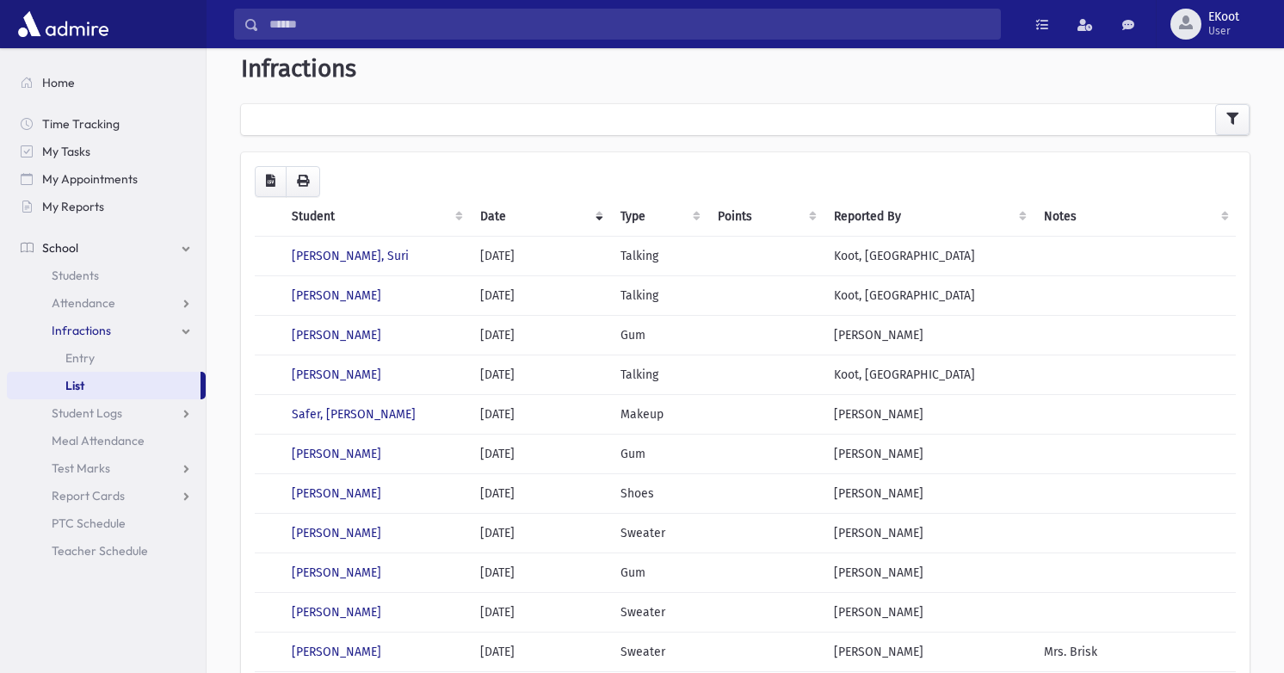
scroll to position [32, 0]
